Goal: Task Accomplishment & Management: Use online tool/utility

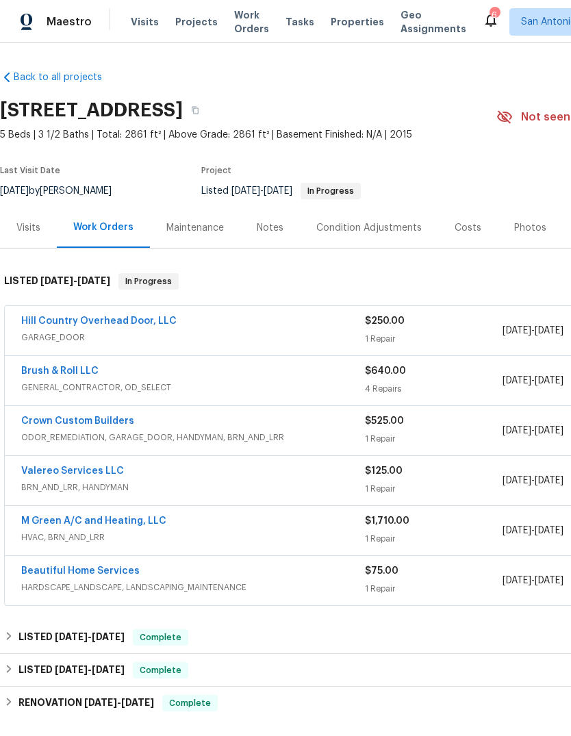
click at [113, 324] on link "Hill Country Overhead Door, LLC" at bounding box center [98, 321] width 155 height 10
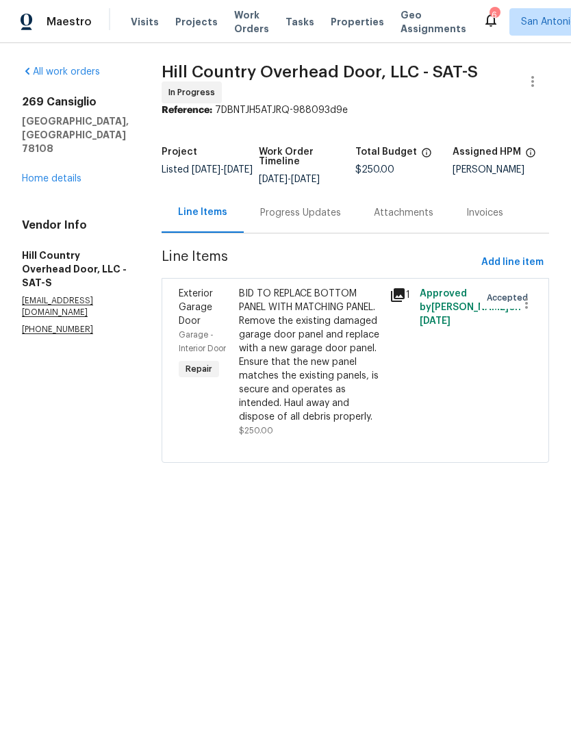
click at [296, 353] on div "BID TO REPLACE BOTTOM PANEL WITH MATCHING PANEL. Remove the existing damaged ga…" at bounding box center [310, 355] width 142 height 137
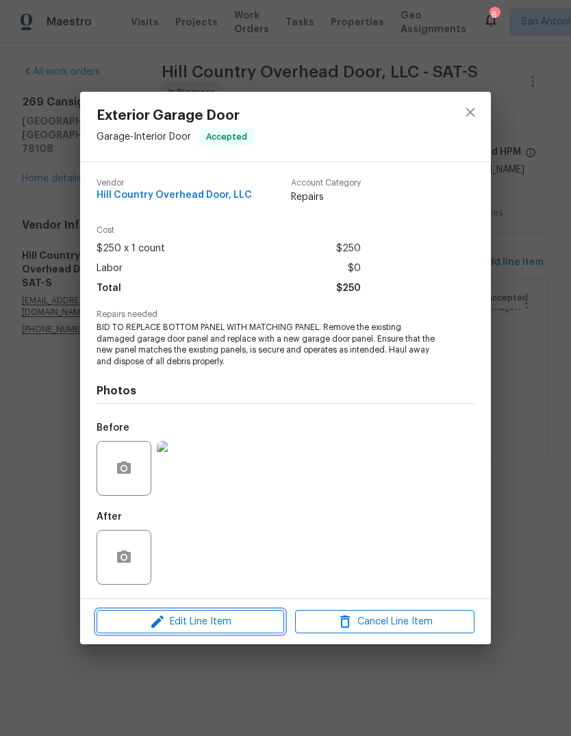
click at [219, 623] on span "Edit Line Item" at bounding box center [190, 621] width 179 height 17
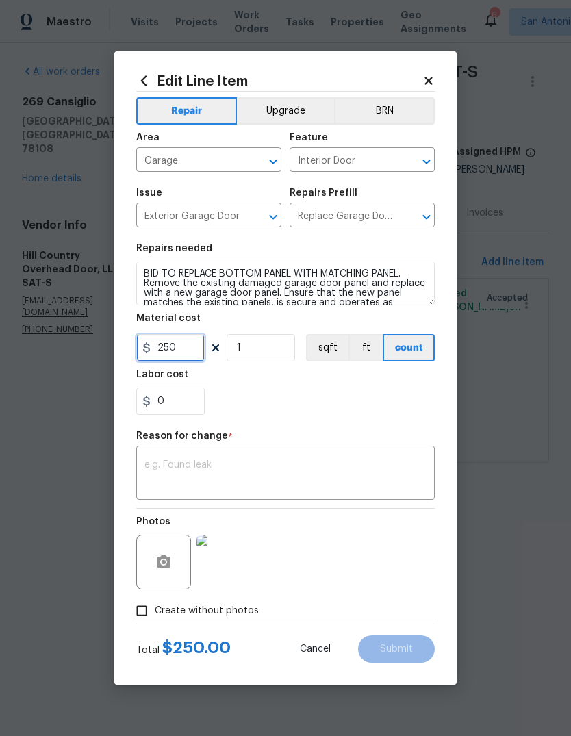
click at [175, 352] on input "250" at bounding box center [170, 347] width 68 height 27
click at [170, 350] on input "250" at bounding box center [170, 347] width 68 height 27
click at [170, 349] on input "250" at bounding box center [170, 347] width 68 height 27
paste input "text"
type input "250"
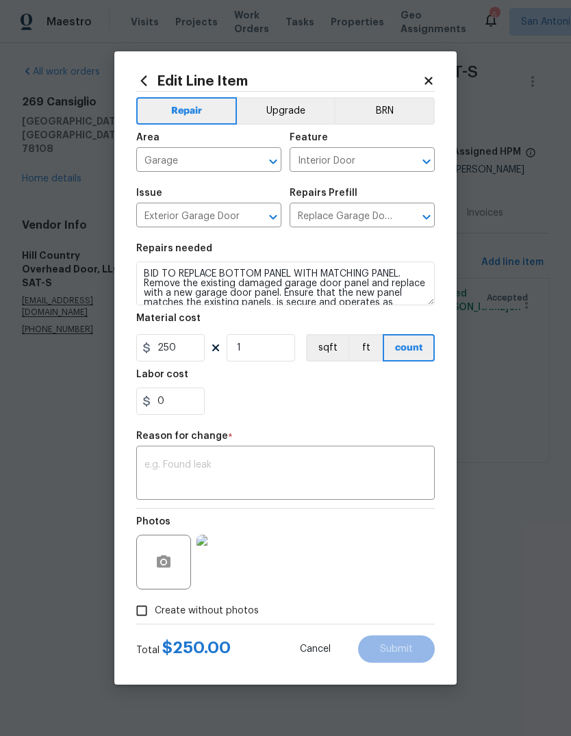
click at [238, 463] on textarea at bounding box center [285, 474] width 282 height 29
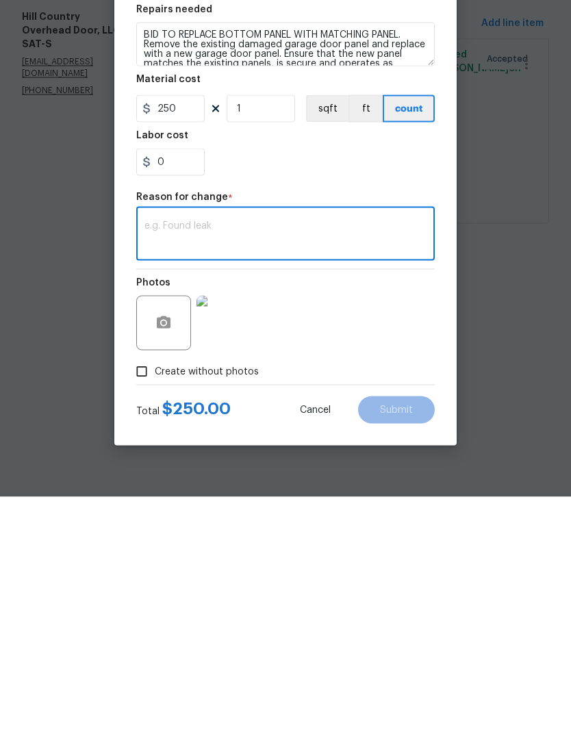
paste textarea "After assessing the door, we are not able to get the replacement panel needed f…"
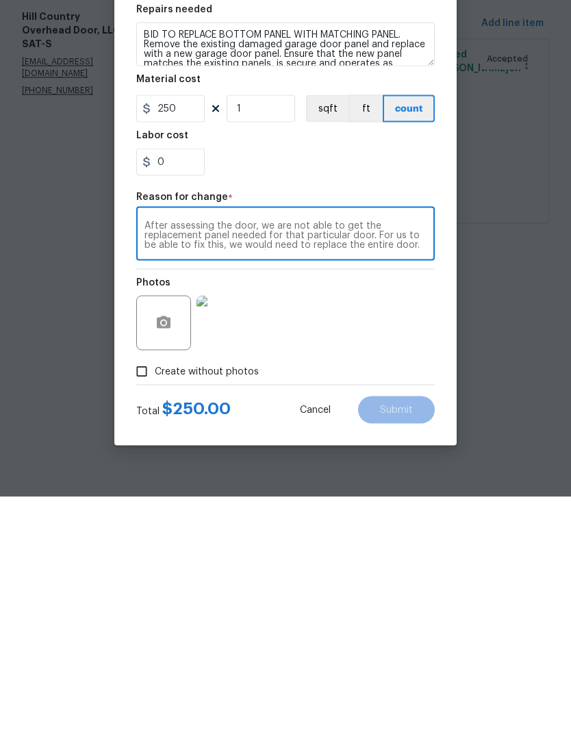
scroll to position [19, 0]
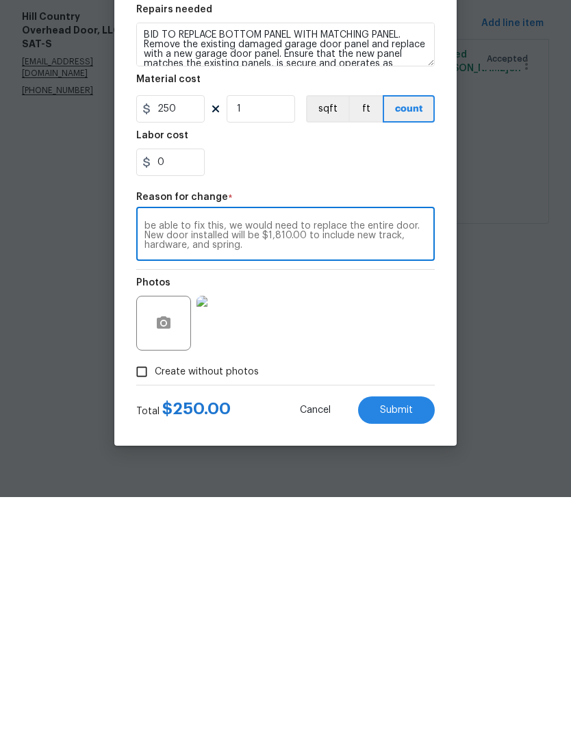
type textarea "After assessing the door, we are not able to get the replacement panel needed f…"
click at [170, 334] on input "250" at bounding box center [170, 347] width 68 height 27
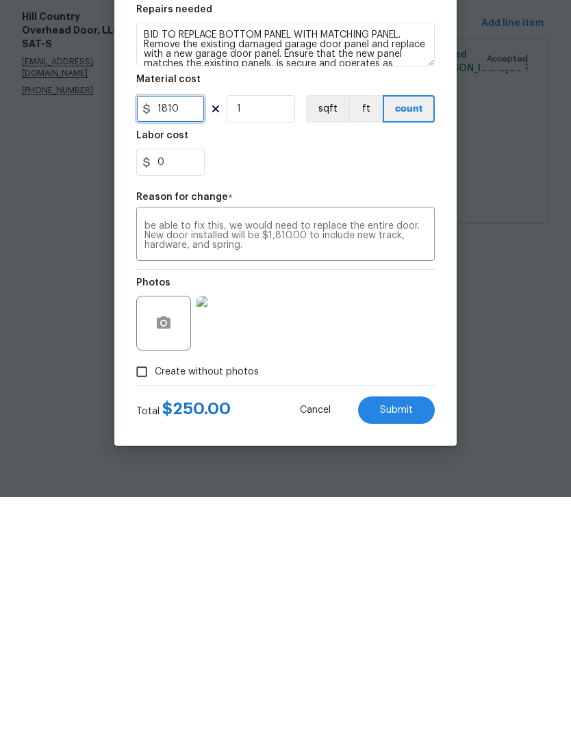
type input "1810"
click at [394, 509] on div "Photos" at bounding box center [285, 553] width 298 height 89
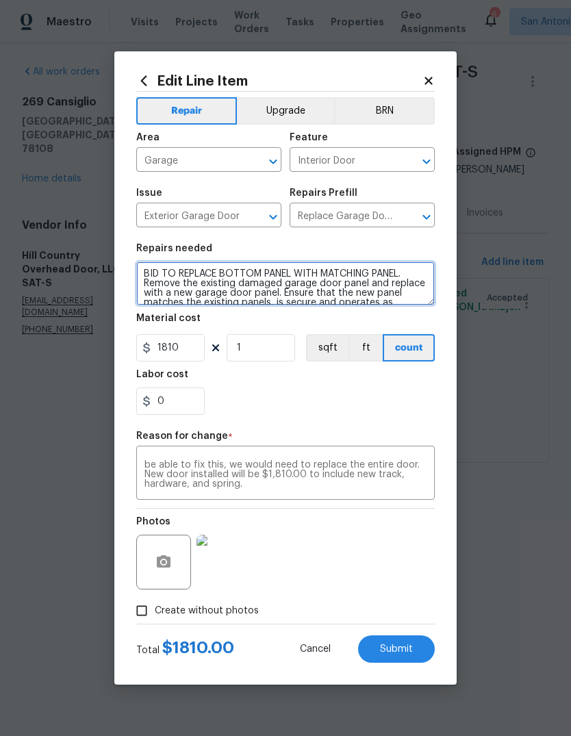
click at [149, 280] on textarea "BID TO REPLACE BOTTOM PANEL WITH MATCHING PANEL. Remove the existing damaged ga…" at bounding box center [285, 283] width 298 height 44
click at [146, 274] on textarea "BID TO REPLACE BOTTOM PANEL WITH MATCHING PANEL. Remove the existing damaged ga…" at bounding box center [285, 283] width 298 height 44
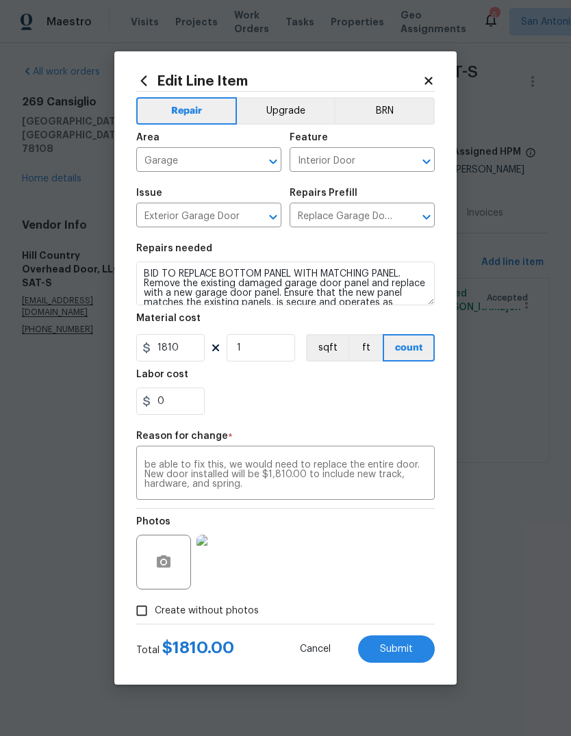
click at [548, 501] on html "Maestro Visits Projects Work Orders Tasks Properties Geo Assignments 6 San [PER…" at bounding box center [285, 250] width 571 height 501
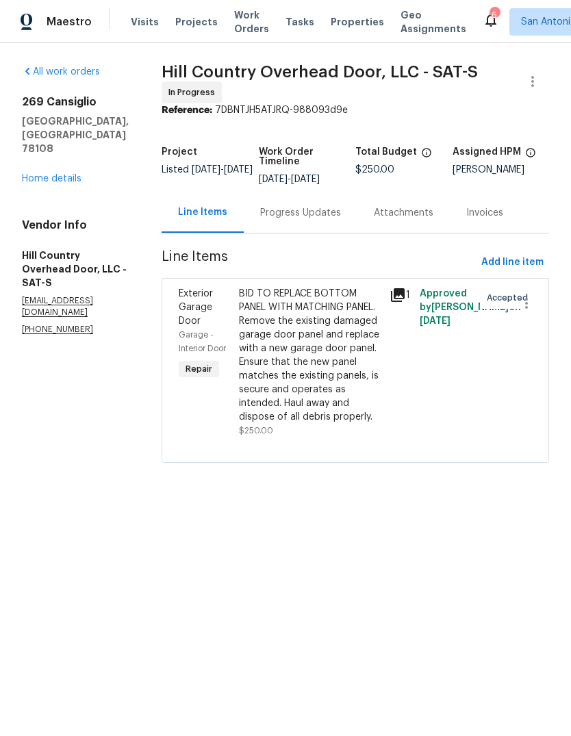
click at [309, 385] on div "BID TO REPLACE BOTTOM PANEL WITH MATCHING PANEL. Remove the existing damaged ga…" at bounding box center [310, 355] width 142 height 137
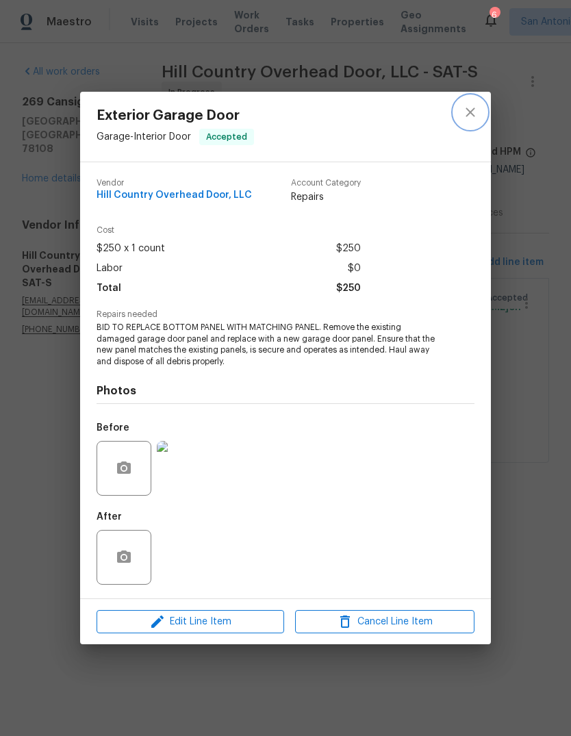
click at [480, 110] on button "close" at bounding box center [470, 112] width 33 height 33
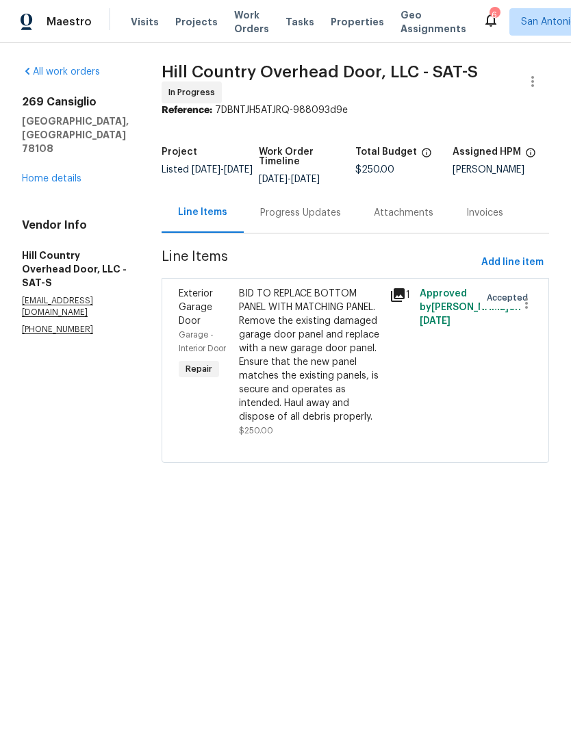
click at [60, 174] on link "Home details" at bounding box center [52, 179] width 60 height 10
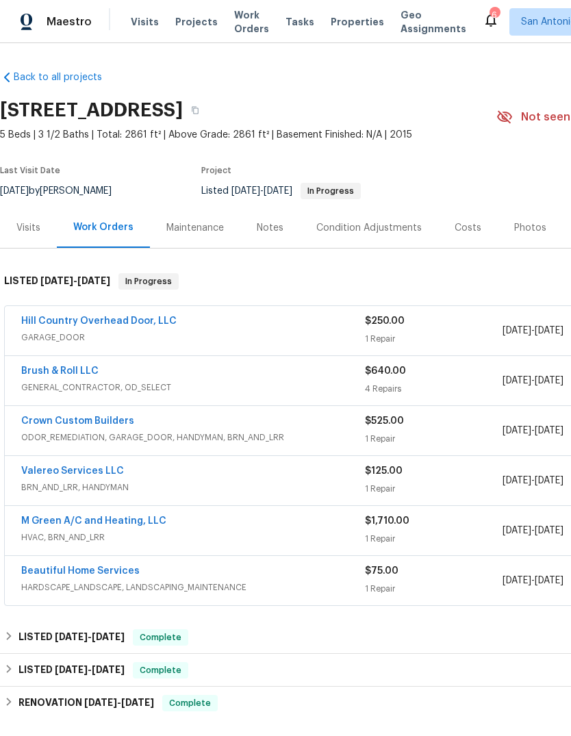
click at [268, 225] on div "Notes" at bounding box center [270, 228] width 27 height 14
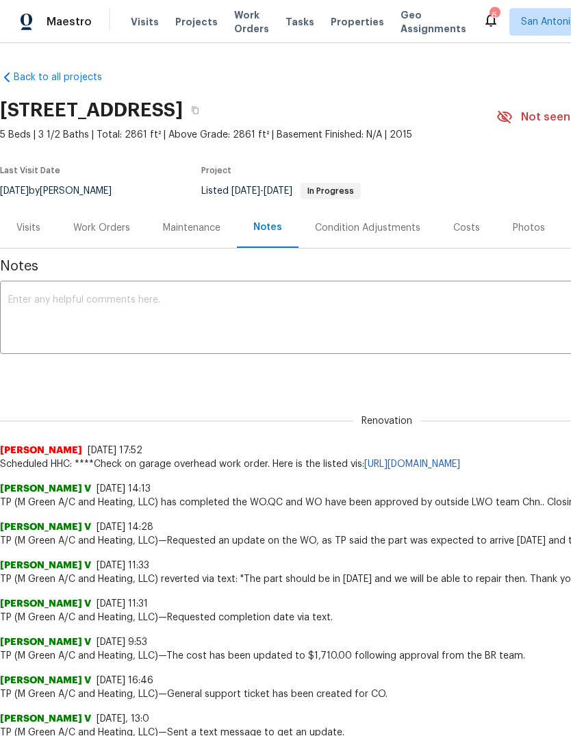
click at [260, 310] on textarea at bounding box center [386, 319] width 757 height 48
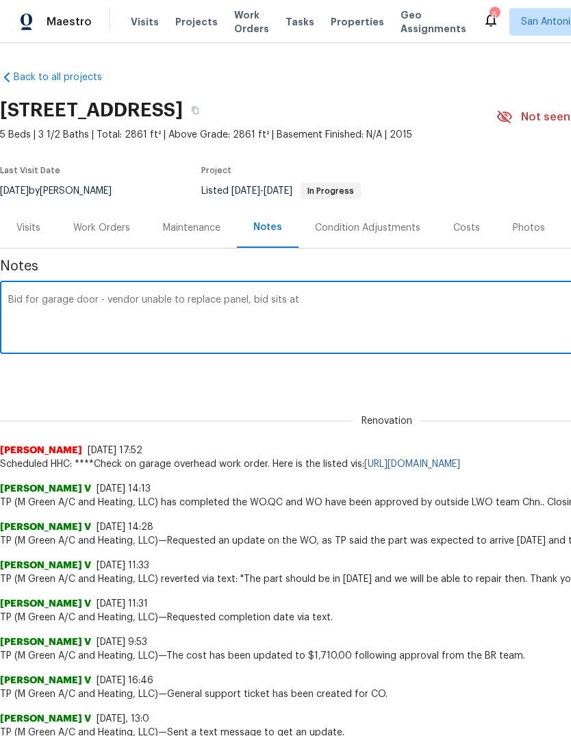
click at [312, 309] on textarea "Bid for garage door - vendor unable to replace panel, bid sits at" at bounding box center [386, 319] width 757 height 48
paste textarea "After assessing the door, we are not able to get the replacement panel needed f…"
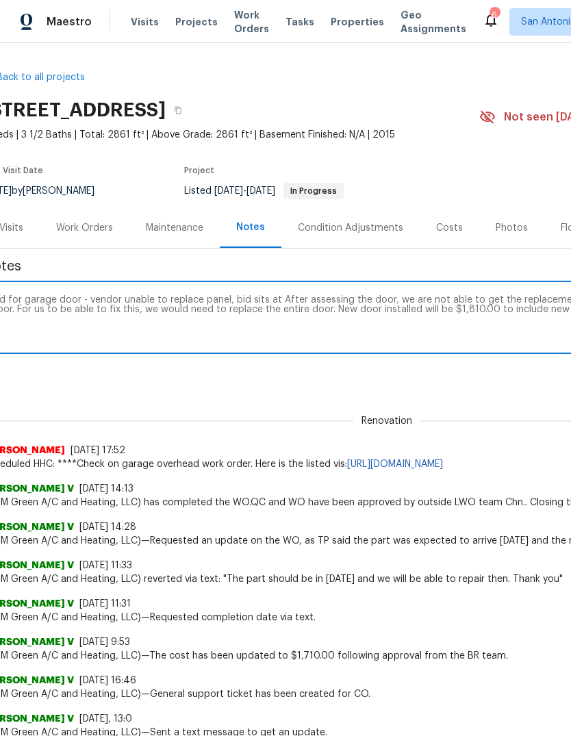
scroll to position [0, 18]
click at [276, 299] on textarea "Bid for garage door - vendor unable to replace panel, bid sits at After assessi…" at bounding box center [368, 319] width 757 height 48
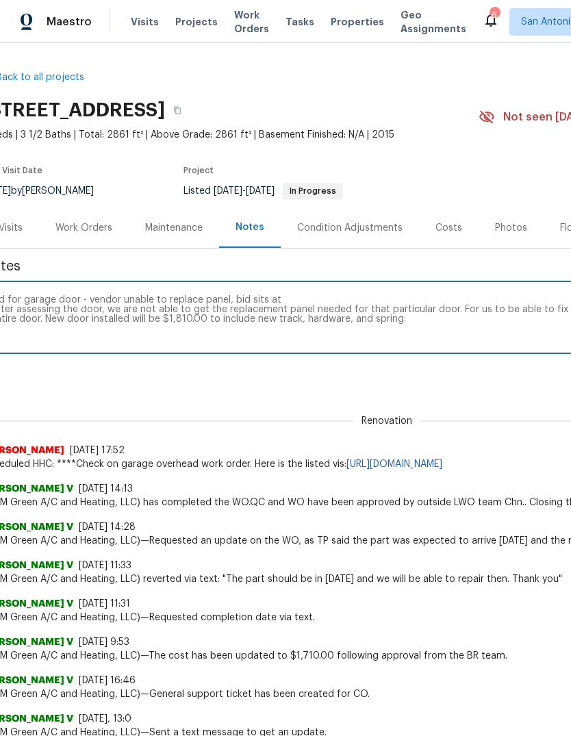
scroll to position [0, 0]
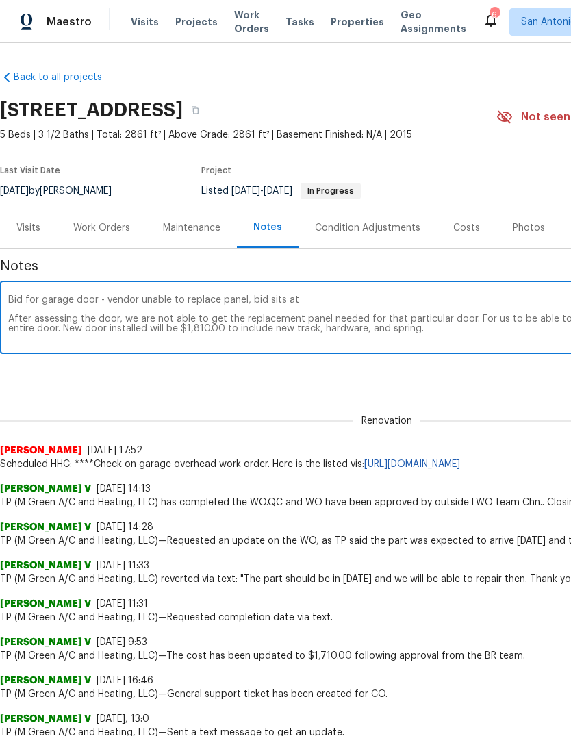
type textarea "Bid for garage door - vendor unable to replace panel, bid sits at After assessi…"
click at [507, 385] on div "Renovation fd3de373-1c61-419b-bed2-63c5851cb229 ​ Add" at bounding box center [386, 374] width 773 height 25
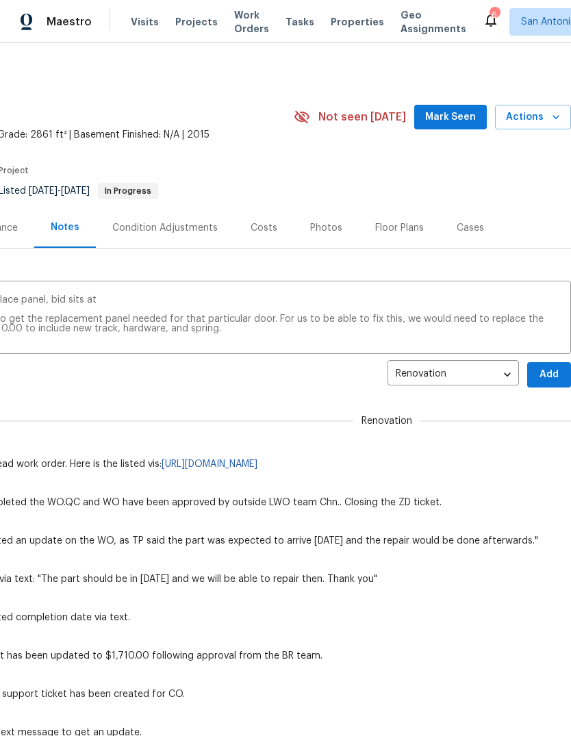
scroll to position [0, 203]
click at [552, 378] on span "Add" at bounding box center [549, 374] width 22 height 17
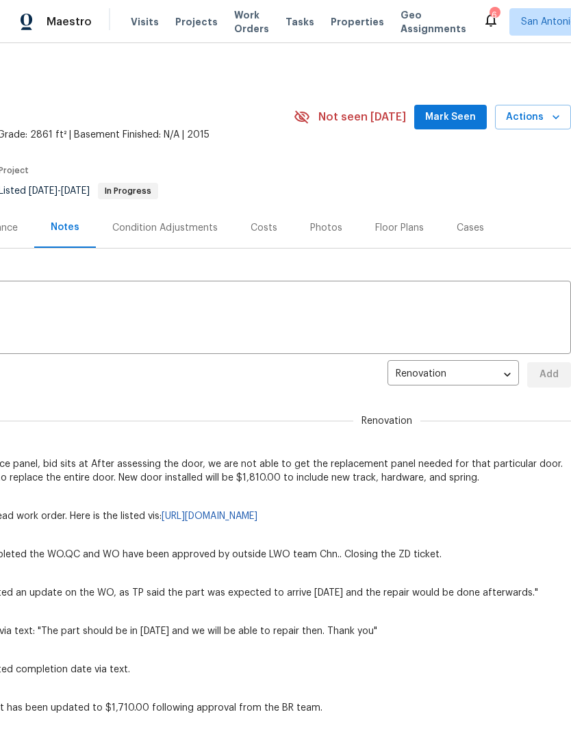
click at [257, 519] on link "[URL][DOMAIN_NAME]" at bounding box center [210, 516] width 96 height 10
